Goal: Task Accomplishment & Management: Manage account settings

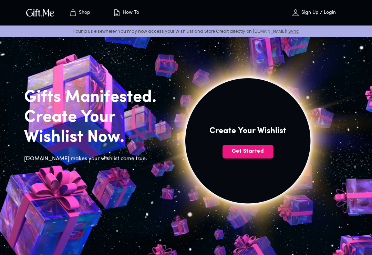
click at [264, 149] on span "Get Started" at bounding box center [247, 151] width 51 height 8
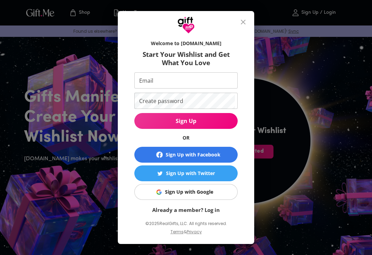
click at [218, 193] on span "Sign Up with Google" at bounding box center [184, 192] width 95 height 8
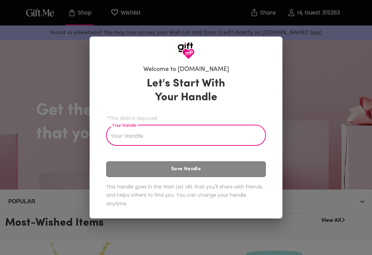
click at [224, 138] on input "Your Handle" at bounding box center [182, 135] width 152 height 19
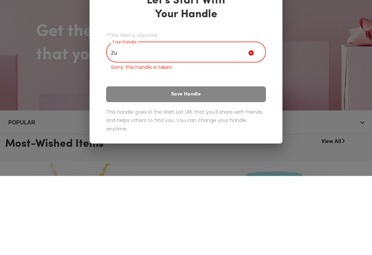
click at [251, 90] on div "Let's Start With Your Handle *This field is required. Your Handle Zu Your Handl…" at bounding box center [186, 143] width 160 height 148
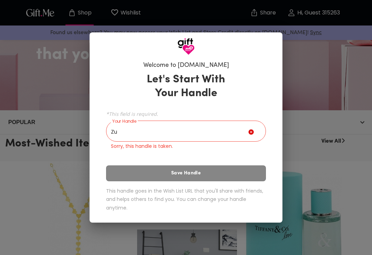
click at [208, 132] on input "Zu" at bounding box center [177, 131] width 142 height 19
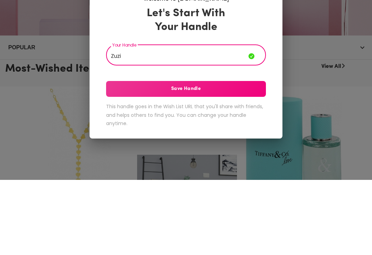
type input "Zuzi"
click at [250, 160] on span "Save Handle" at bounding box center [186, 164] width 160 height 8
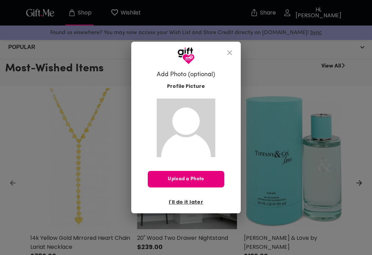
click at [227, 54] on icon "close" at bounding box center [229, 52] width 5 height 5
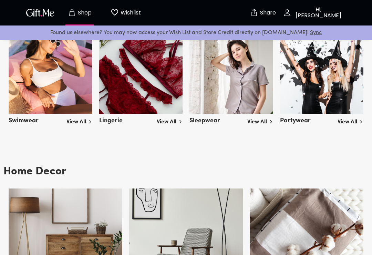
scroll to position [1207, 0]
